Goal: Information Seeking & Learning: Learn about a topic

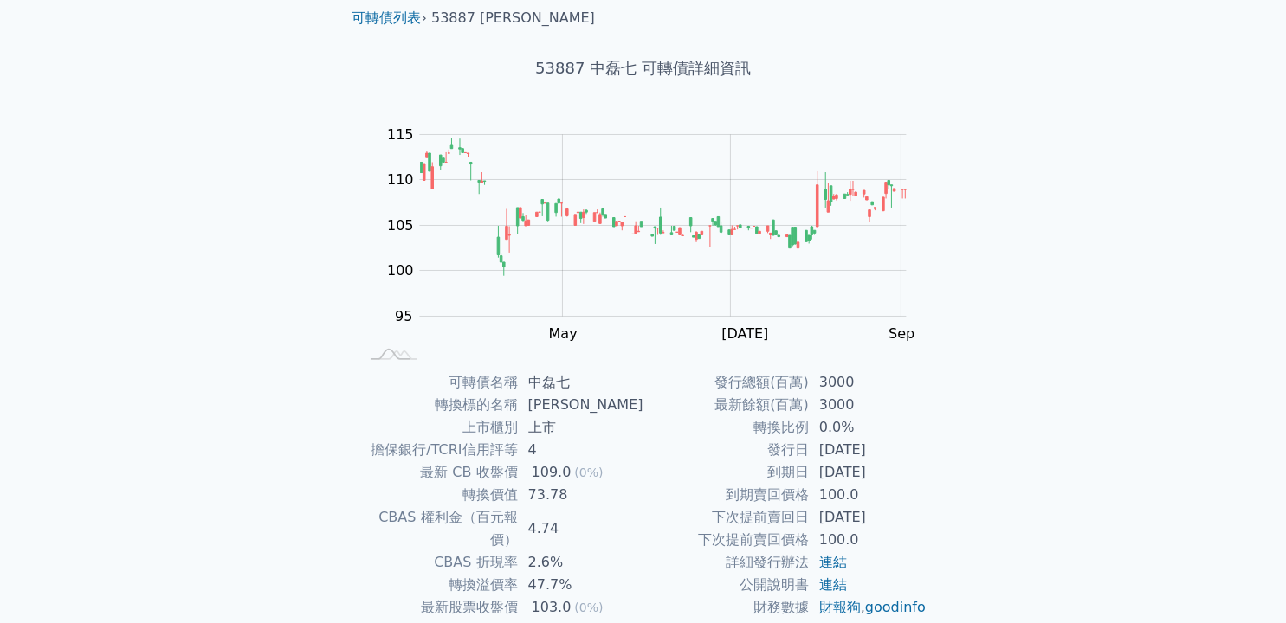
scroll to position [91, 0]
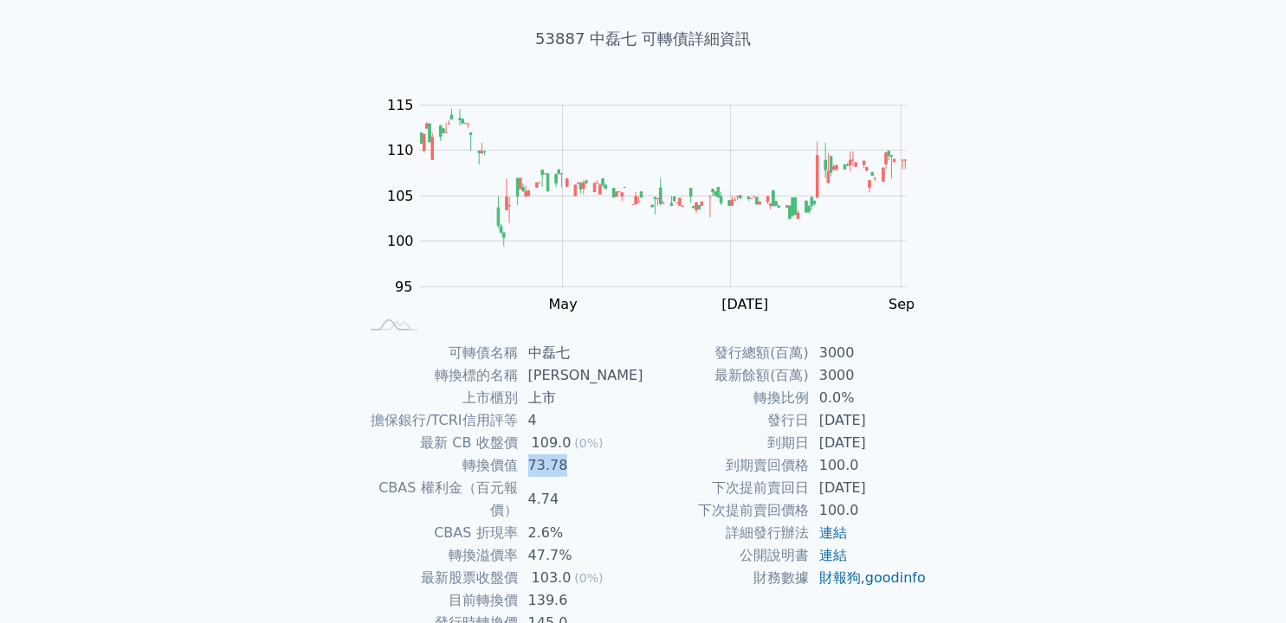
drag, startPoint x: 532, startPoint y: 468, endPoint x: 571, endPoint y: 468, distance: 39.8
click at [571, 468] on td "73.78" at bounding box center [581, 466] width 126 height 23
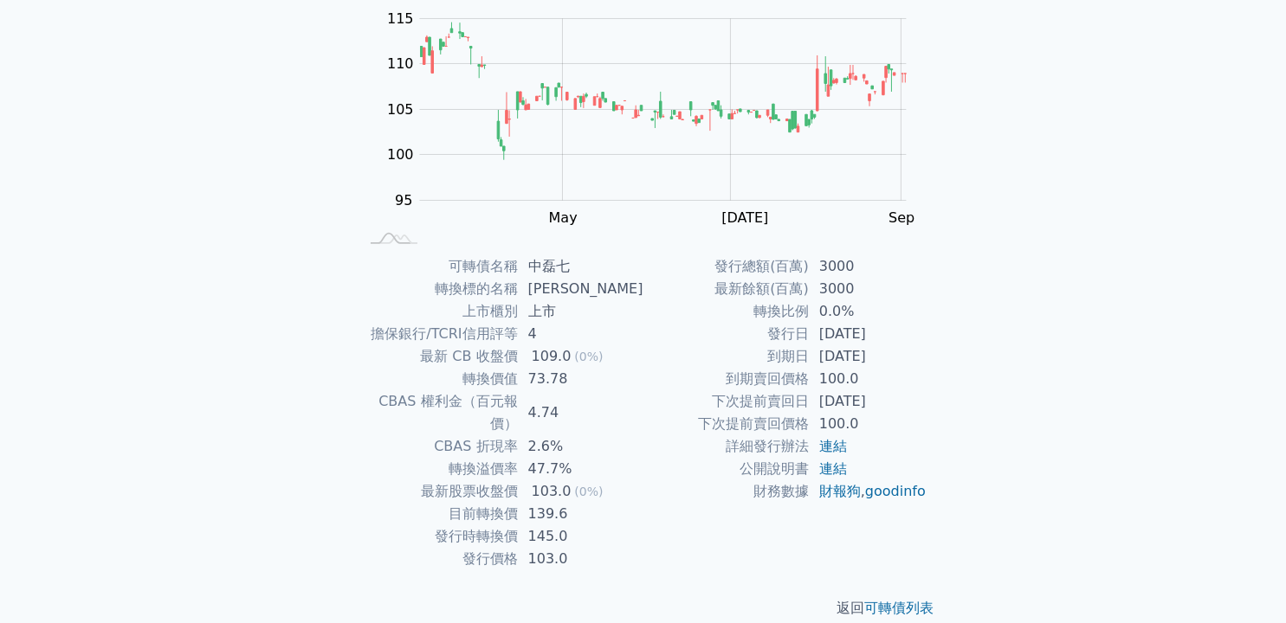
click at [536, 526] on td "145.0" at bounding box center [581, 537] width 126 height 23
drag, startPoint x: 538, startPoint y: 516, endPoint x: 575, endPoint y: 517, distance: 37.2
click at [575, 526] on td "145.0" at bounding box center [581, 537] width 126 height 23
click at [540, 526] on td "145.0" at bounding box center [581, 537] width 126 height 23
drag, startPoint x: 534, startPoint y: 513, endPoint x: 575, endPoint y: 513, distance: 40.7
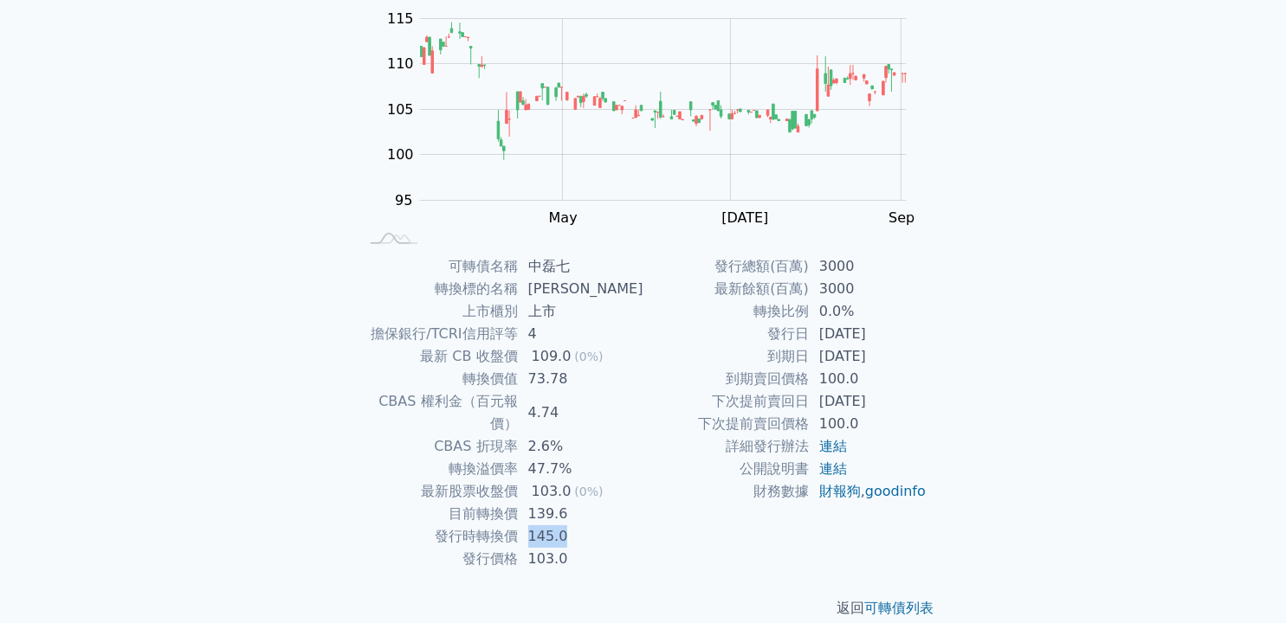
click at [575, 526] on td "145.0" at bounding box center [581, 537] width 126 height 23
click at [652, 429] on td "下次提前賣回價格" at bounding box center [725, 424] width 165 height 23
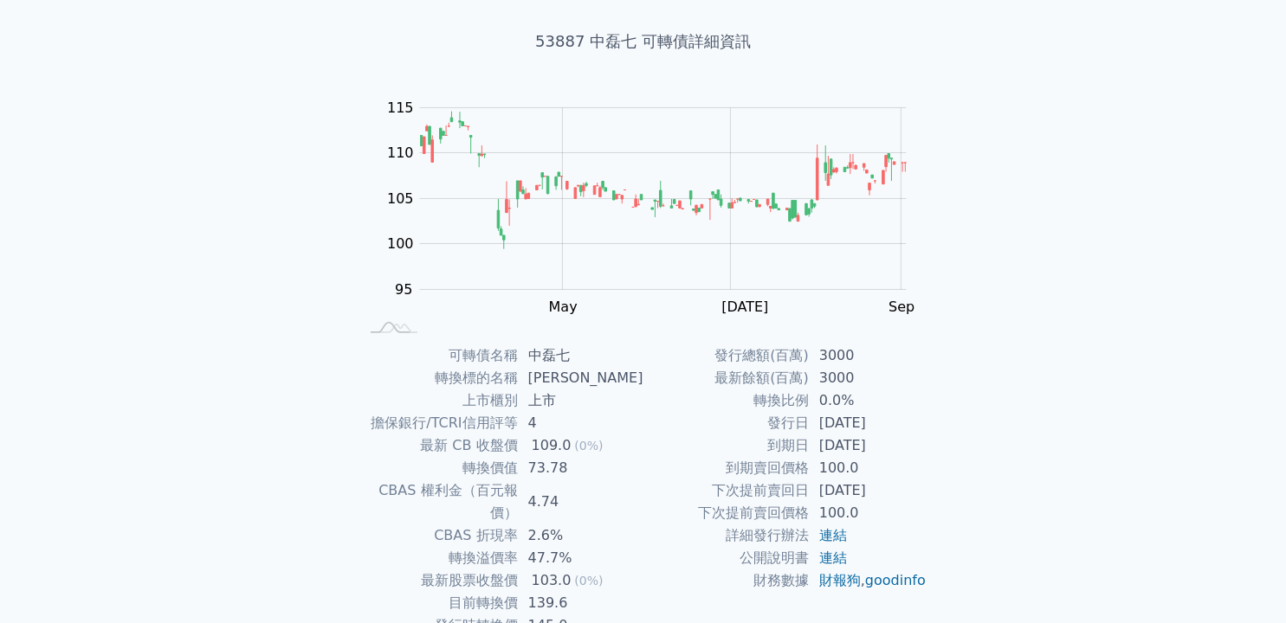
scroll to position [0, 0]
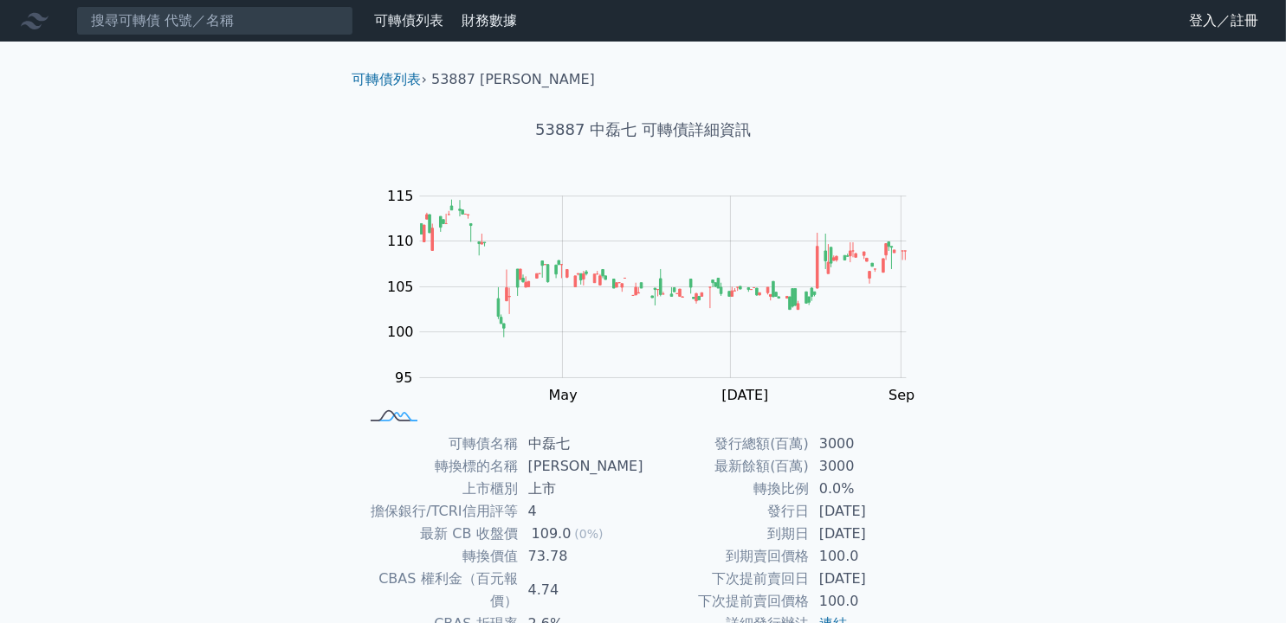
click at [390, 416] on rect at bounding box center [393, 417] width 57 height 18
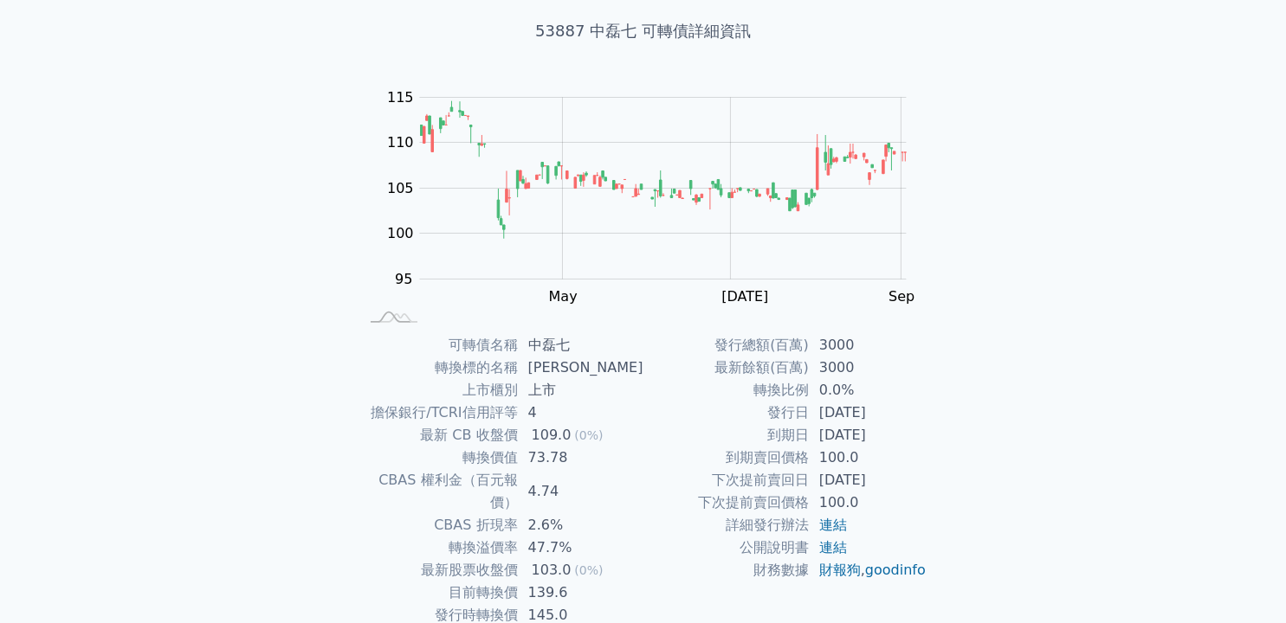
scroll to position [173, 0]
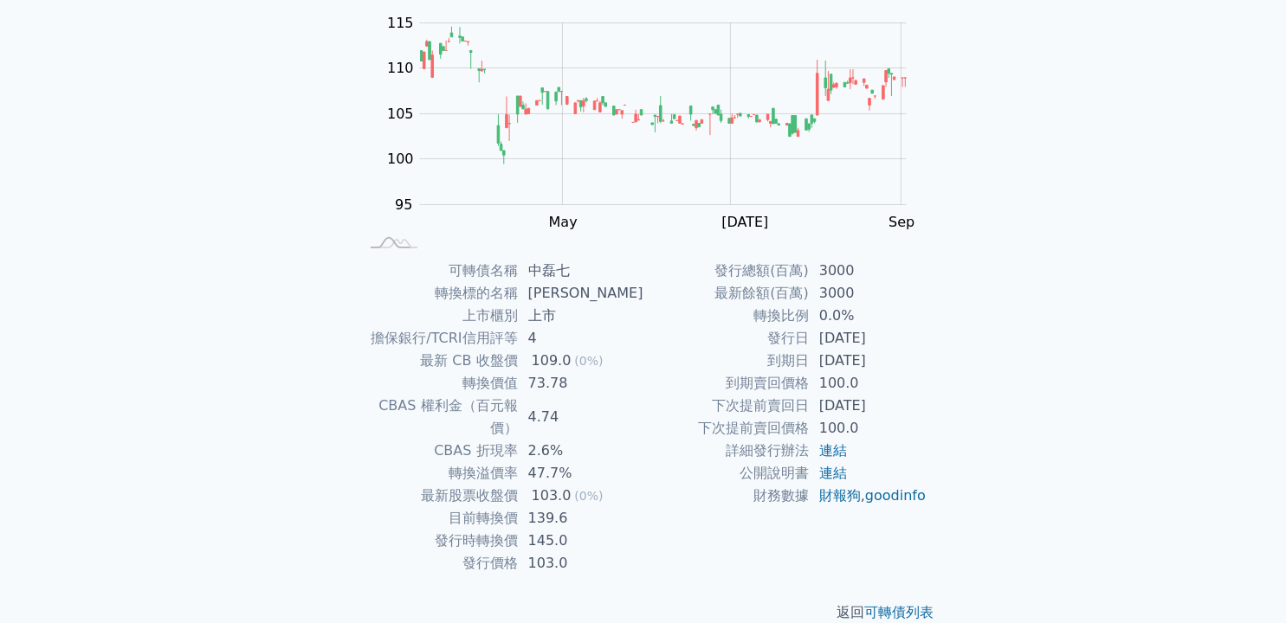
click at [949, 329] on div "可轉債列表 › 53887 中磊七 53887 中磊七 可轉債詳細資訊 Zoom Out 100 85 90 95 100 105 110 115 120 L…" at bounding box center [643, 259] width 665 height 783
